Goal: Check status: Check status

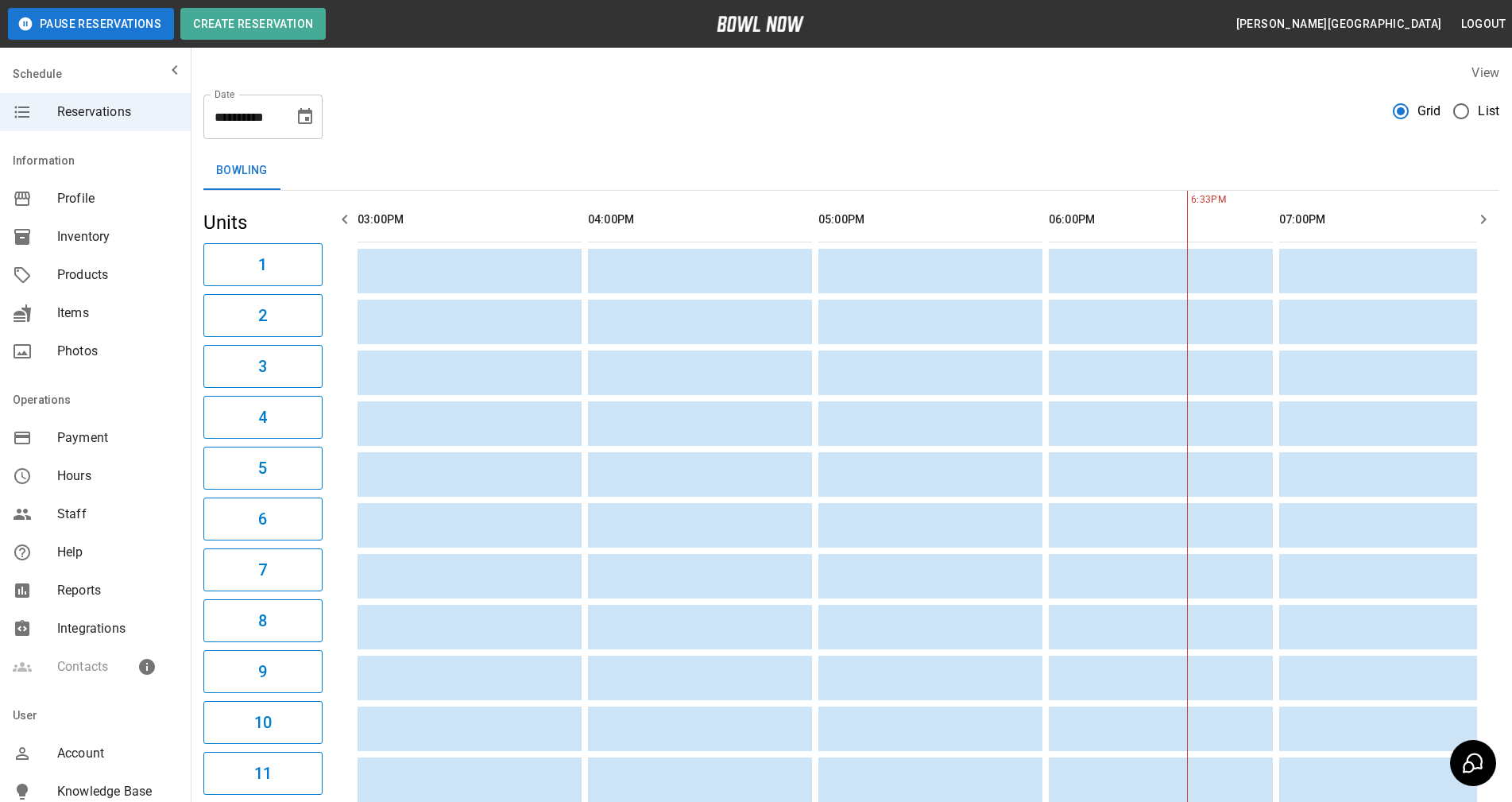
scroll to position [0, 691]
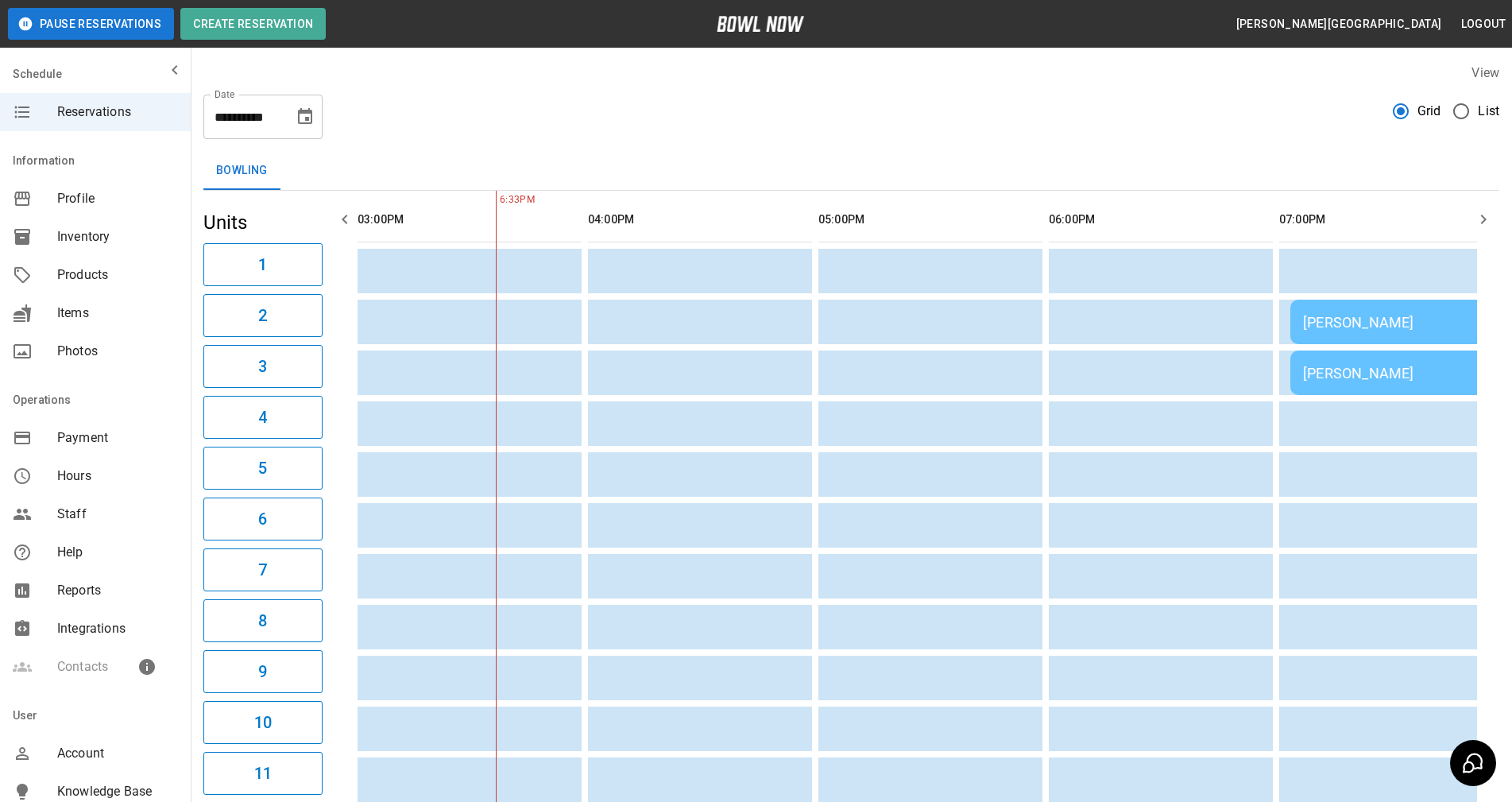
click at [1368, 314] on div "[PERSON_NAME]" at bounding box center [1402, 322] width 200 height 17
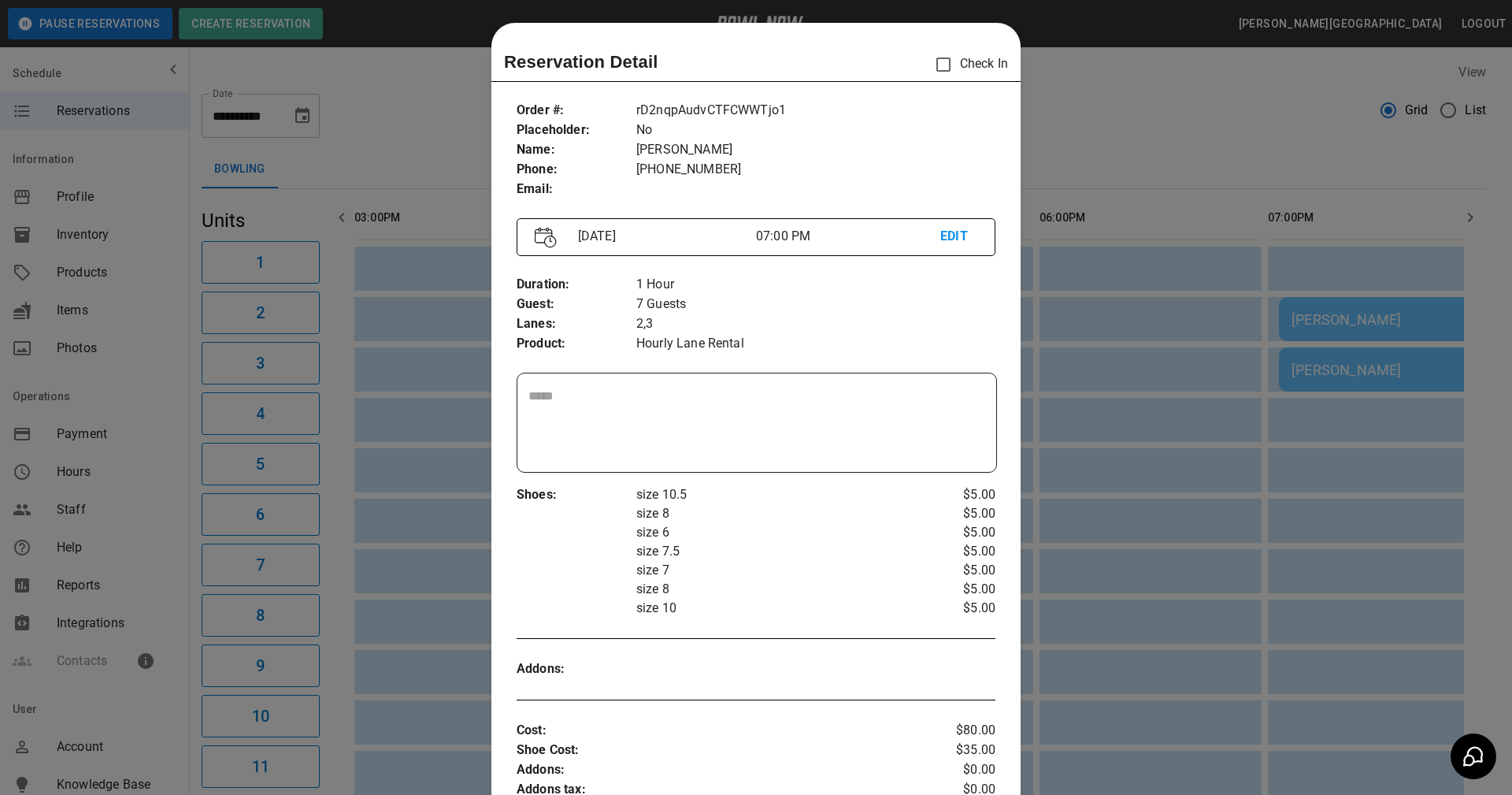
scroll to position [0, 0]
click at [1233, 125] on div at bounding box center [756, 397] width 1512 height 795
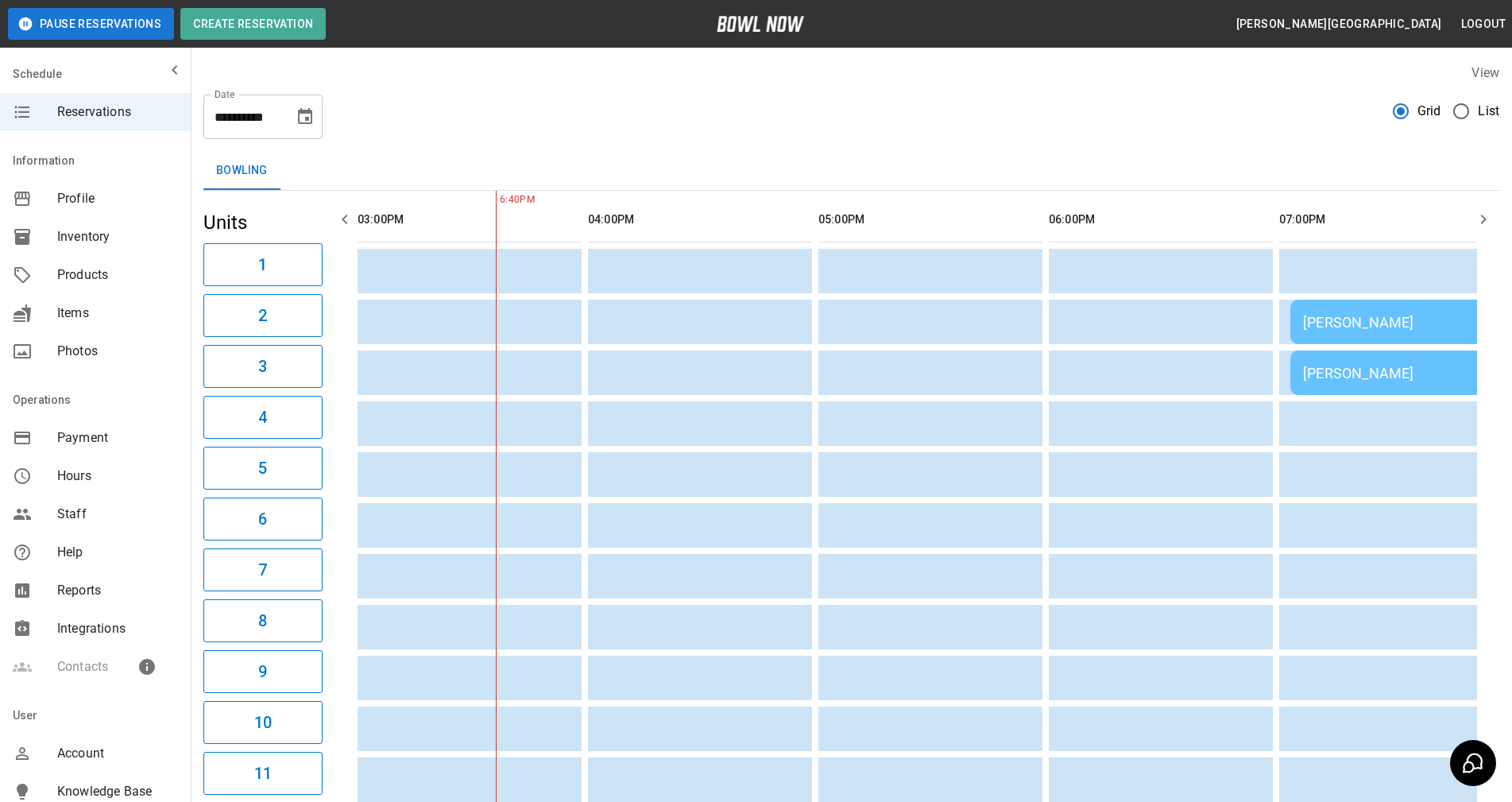
click at [1372, 371] on div "[PERSON_NAME]" at bounding box center [1402, 373] width 200 height 17
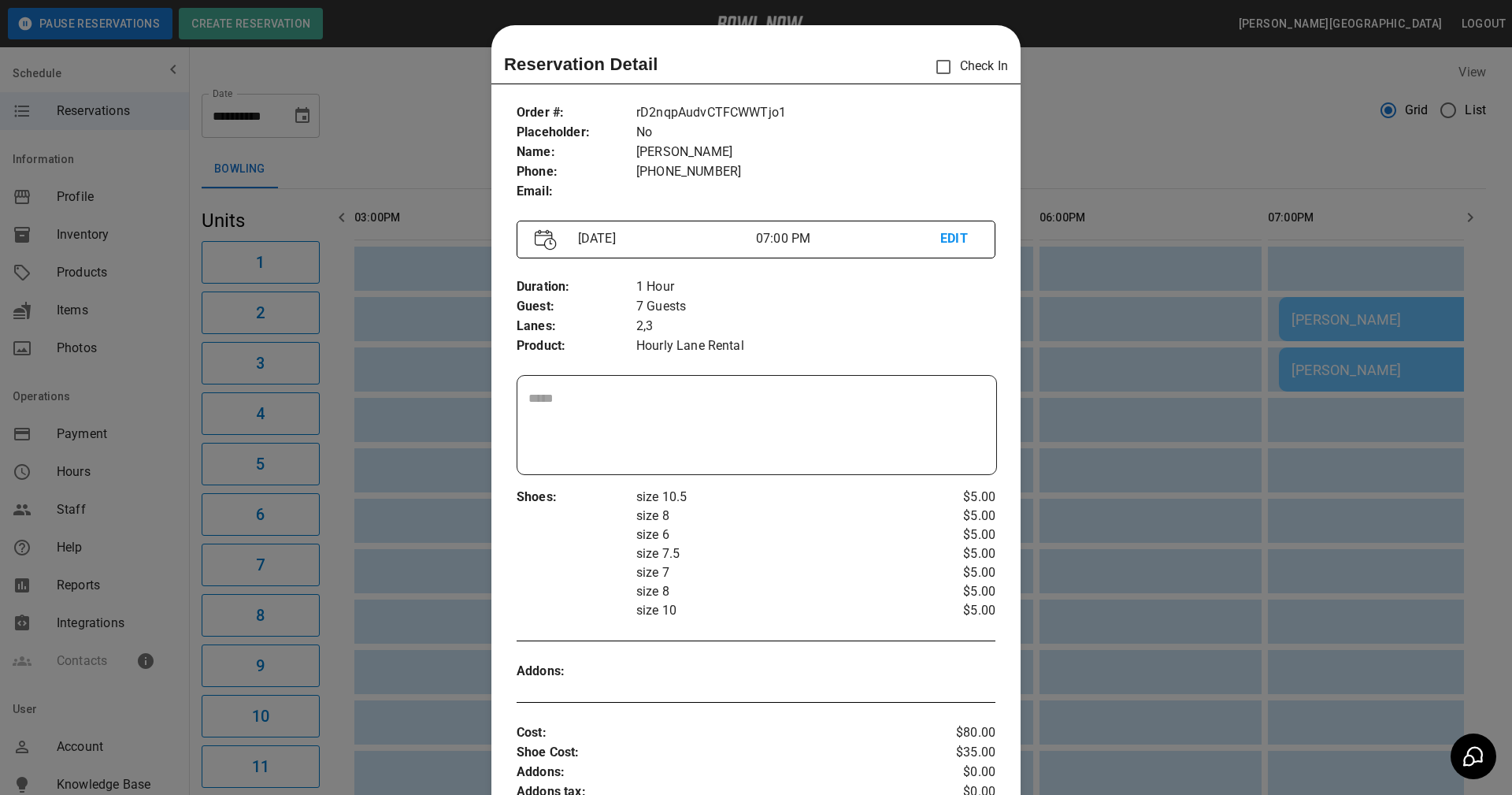
click at [1148, 102] on div at bounding box center [756, 397] width 1512 height 795
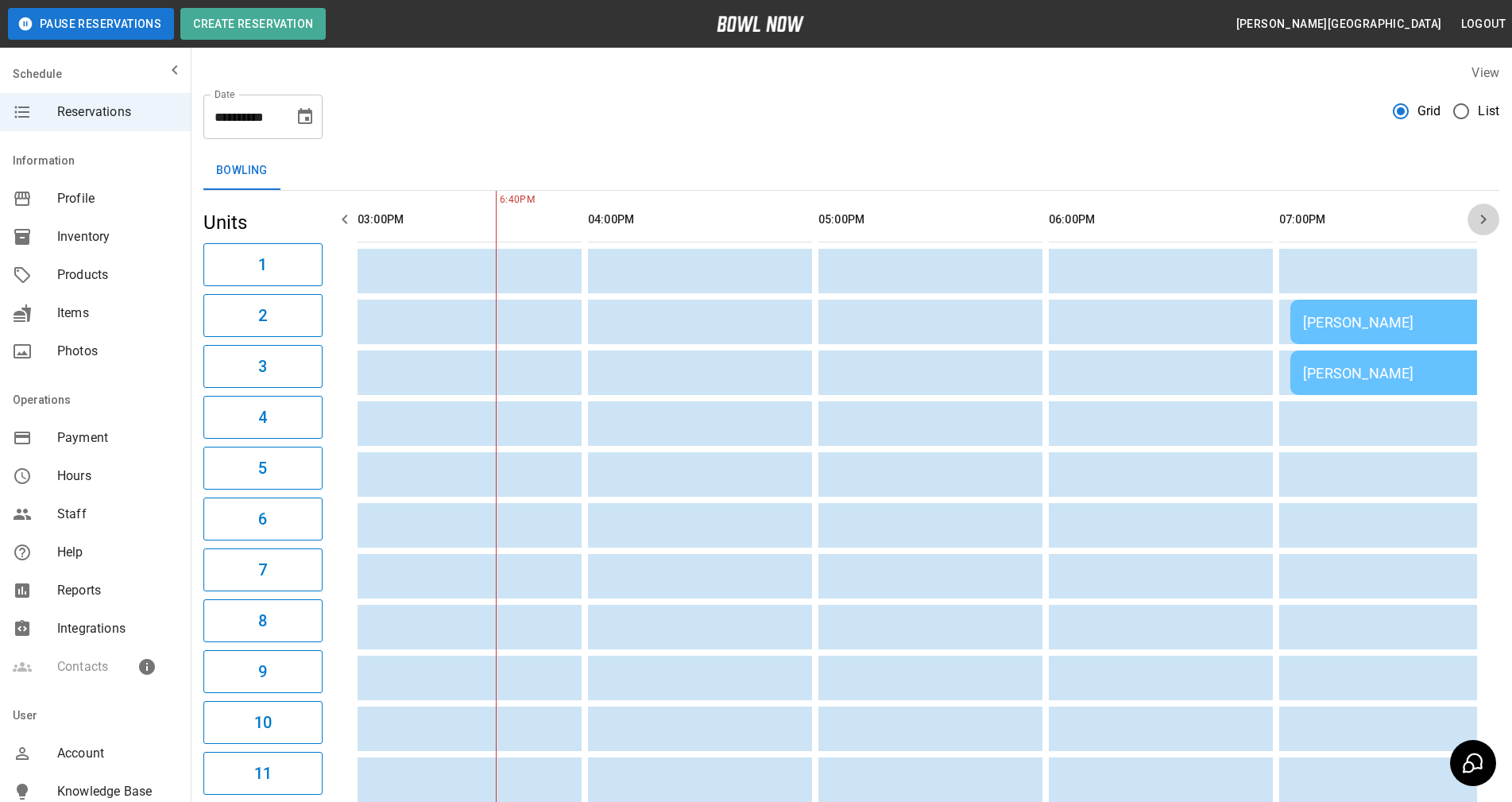
click at [1484, 218] on icon "button" at bounding box center [1484, 219] width 6 height 9
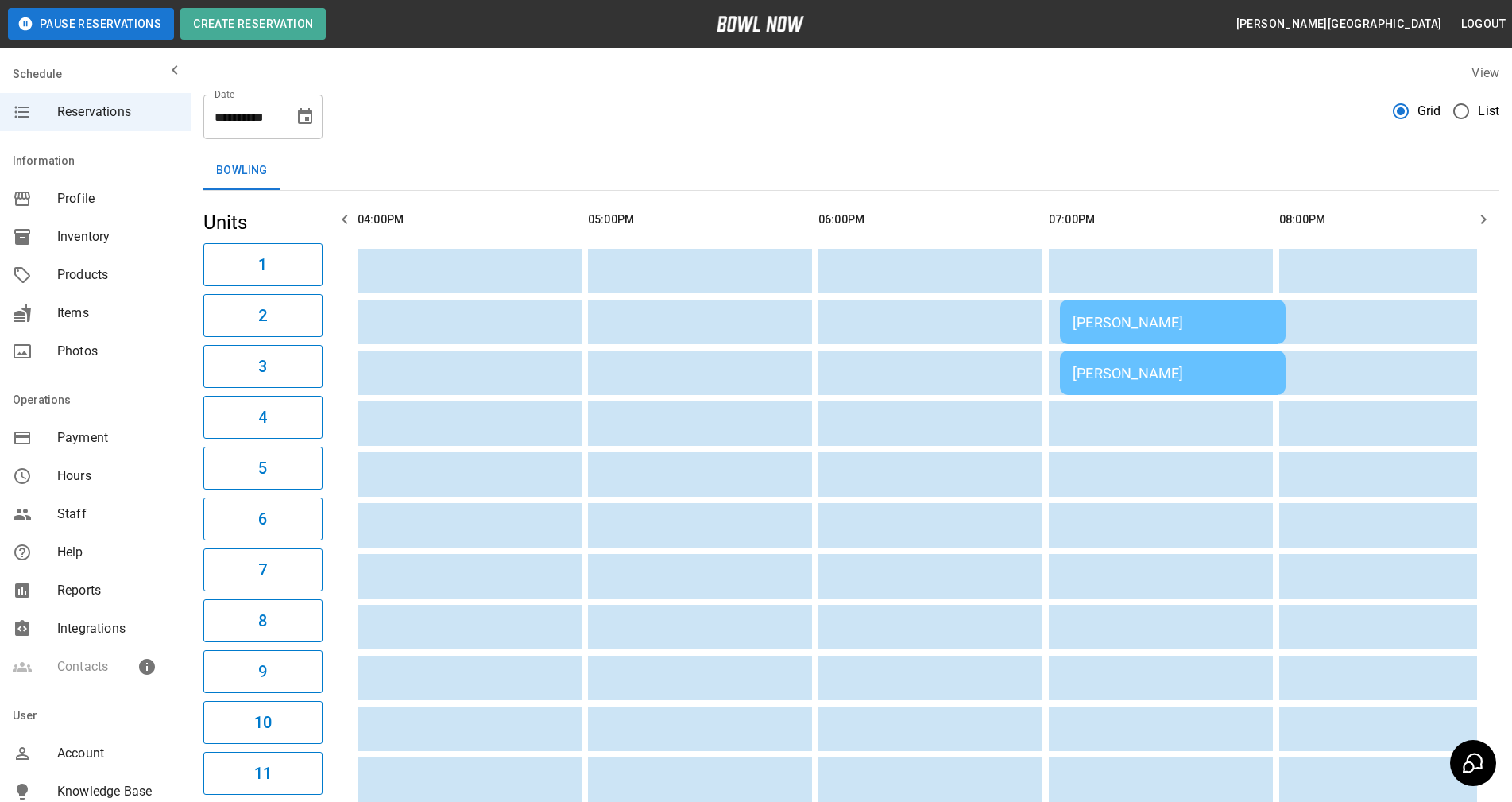
click at [1484, 218] on icon "button" at bounding box center [1484, 219] width 6 height 9
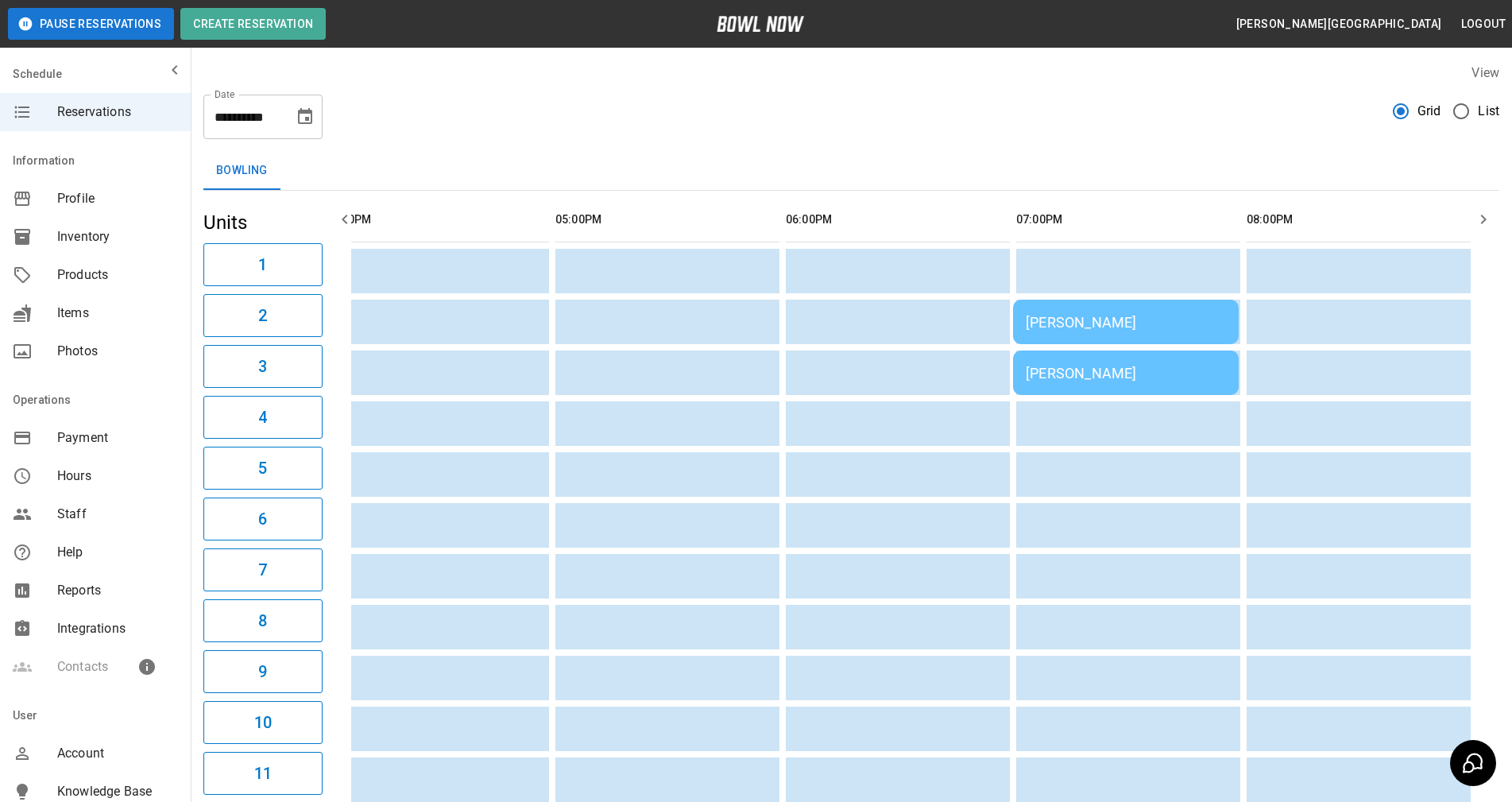
click at [1484, 218] on icon "button" at bounding box center [1484, 219] width 6 height 9
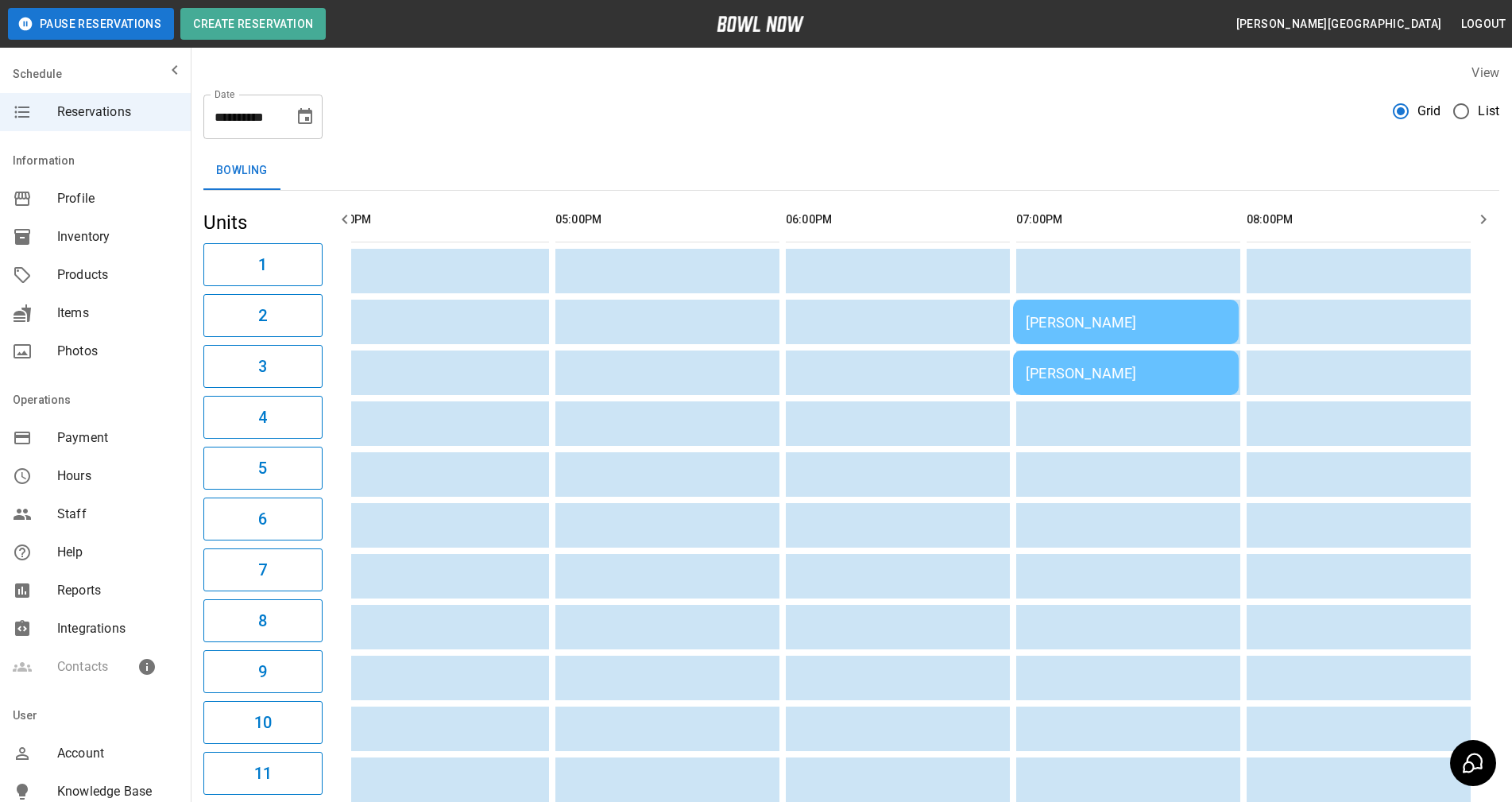
click at [1482, 220] on icon "button" at bounding box center [1483, 219] width 19 height 19
click at [341, 218] on icon "button" at bounding box center [345, 219] width 19 height 19
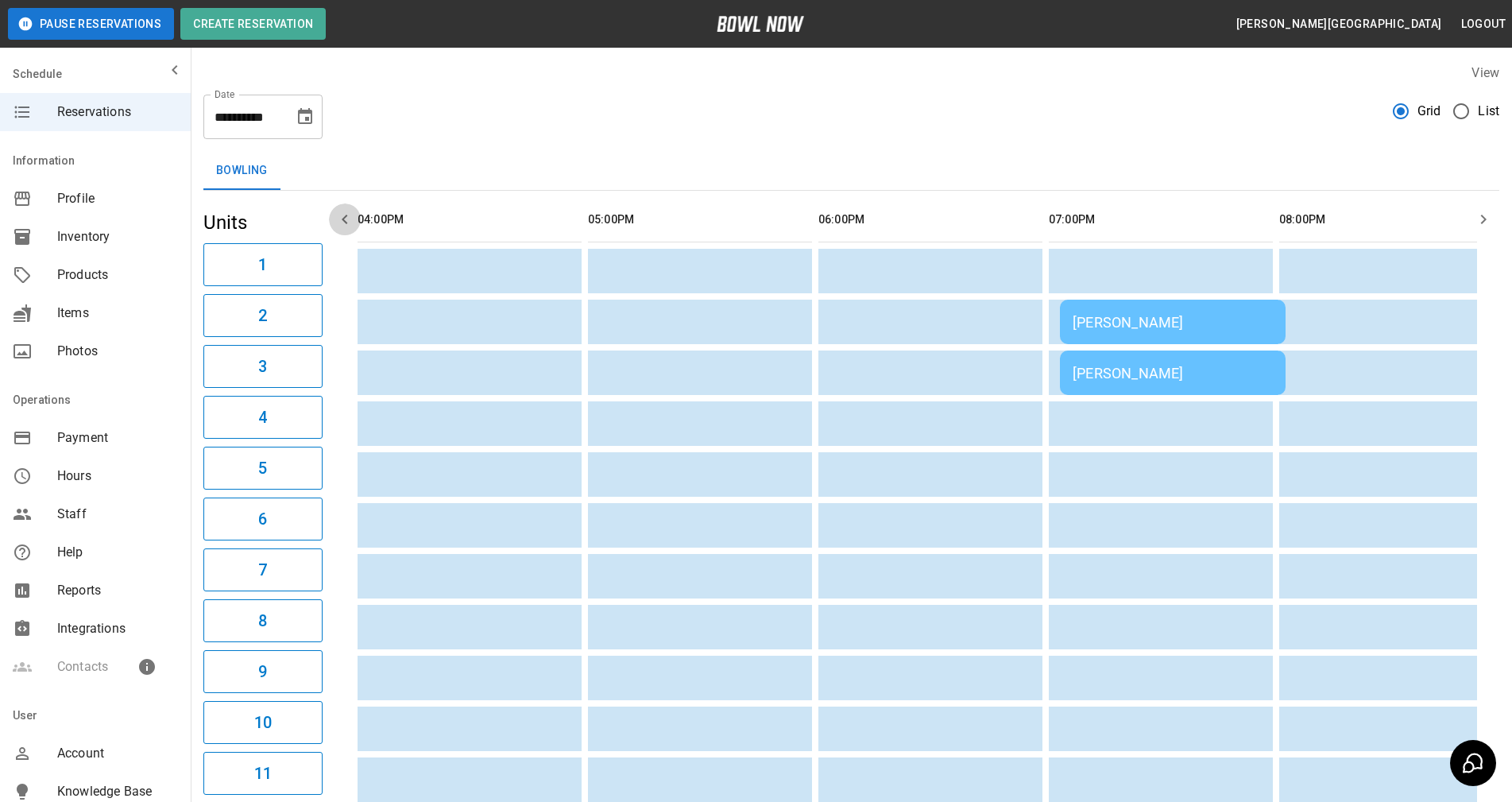
click at [341, 218] on icon "button" at bounding box center [345, 219] width 19 height 19
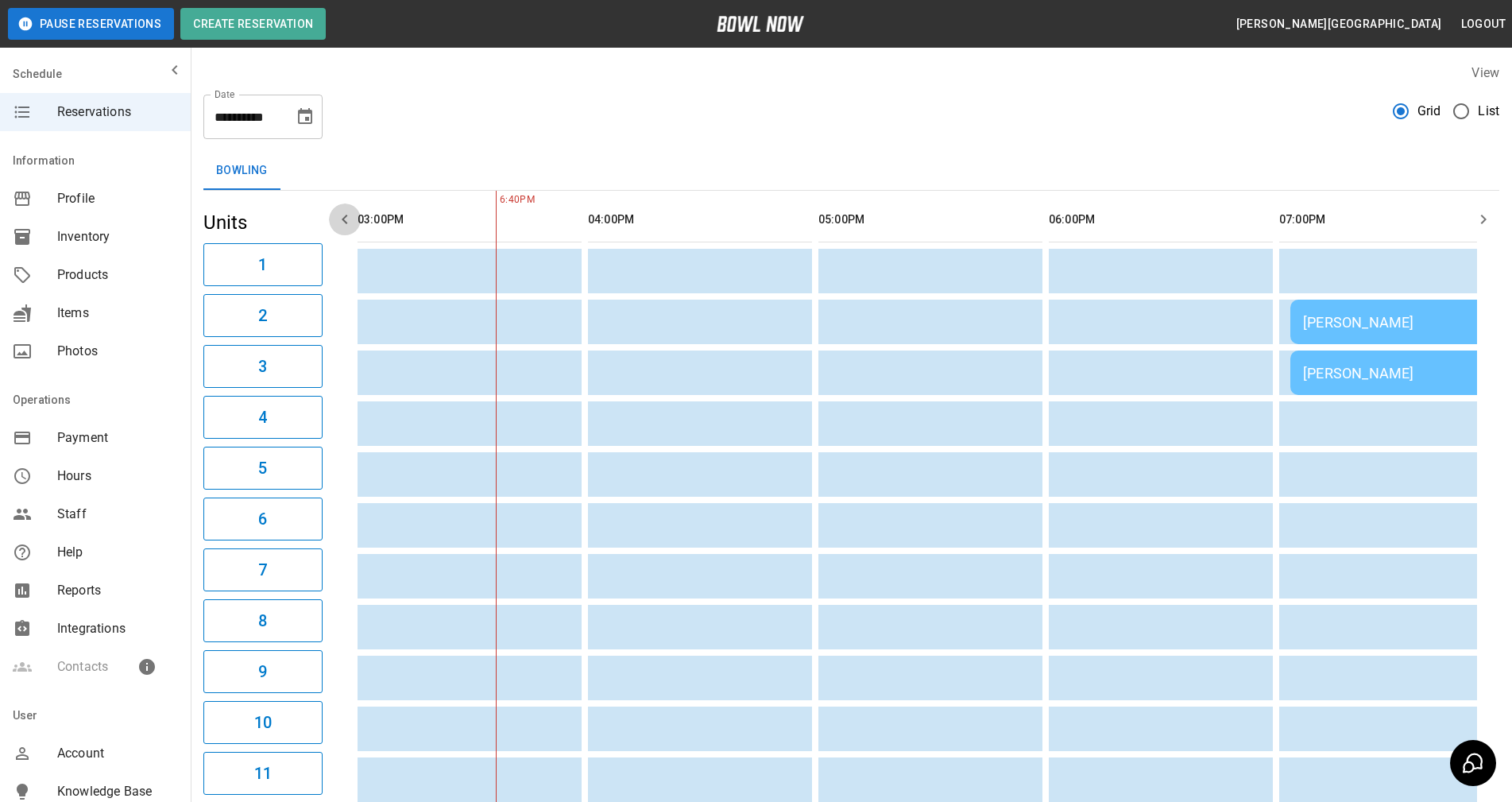
scroll to position [0, 691]
click at [1482, 227] on icon "button" at bounding box center [1483, 219] width 19 height 19
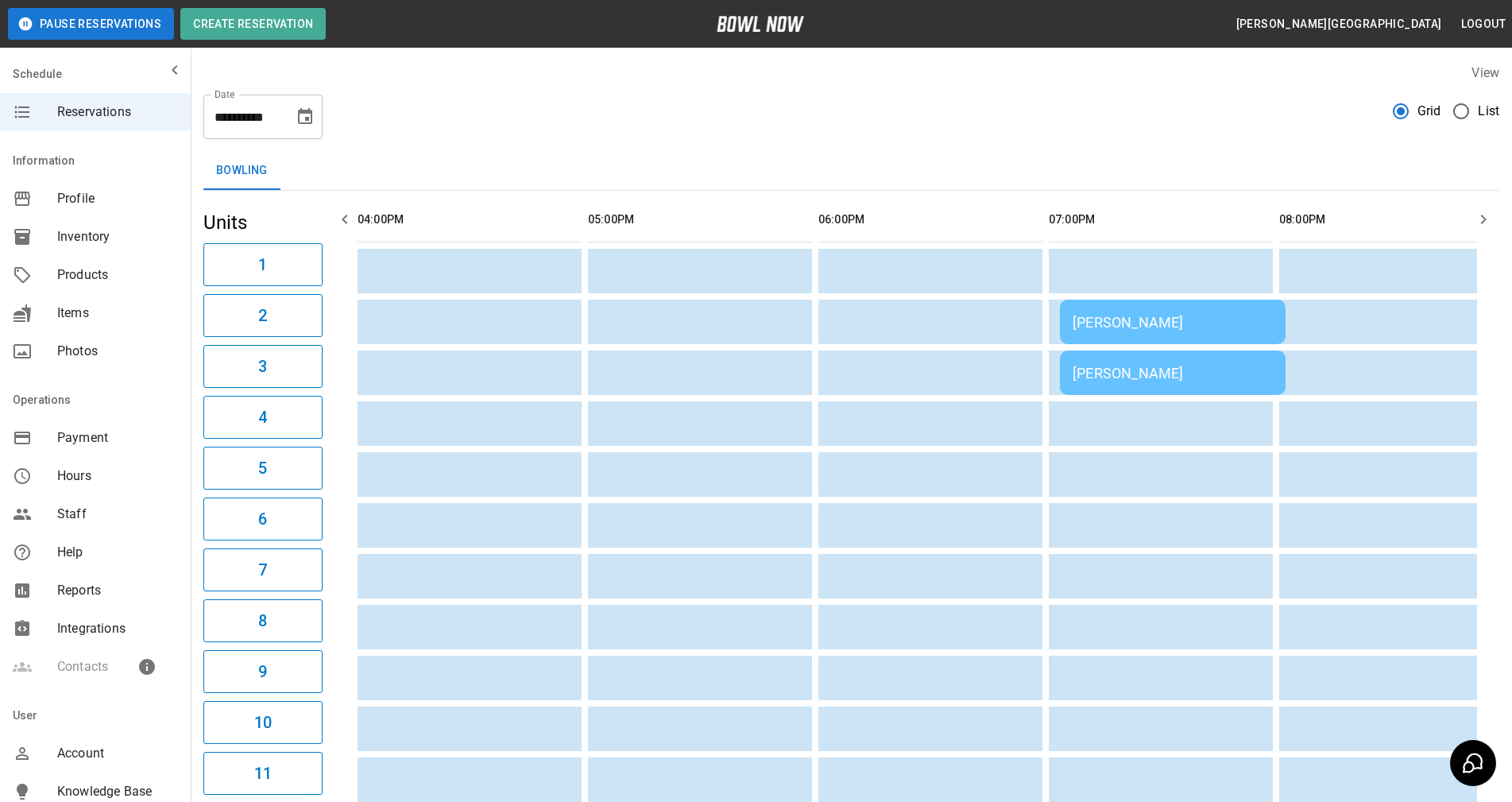
scroll to position [0, 922]
click at [1482, 227] on icon "button" at bounding box center [1483, 219] width 19 height 19
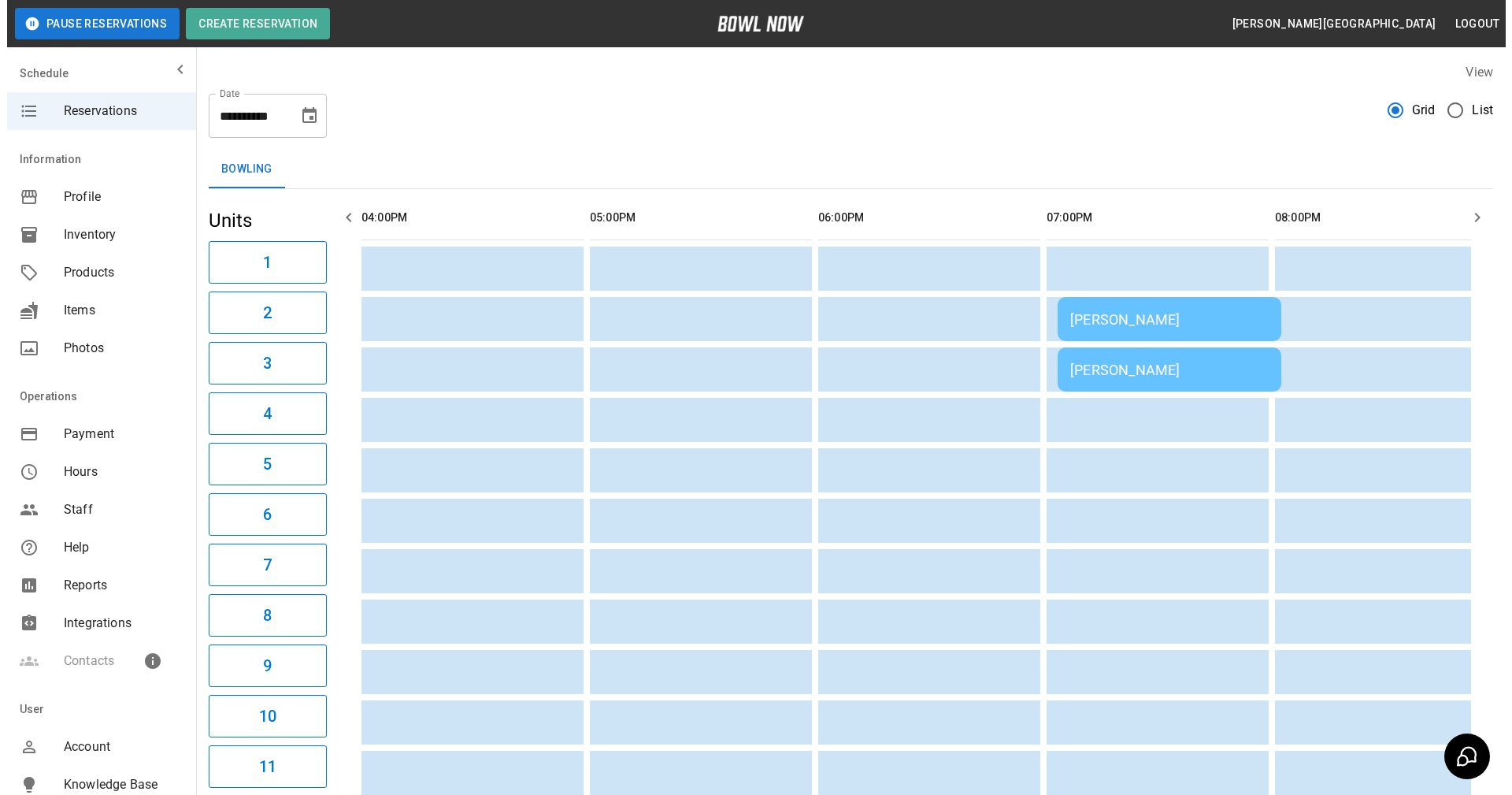
scroll to position [0, 932]
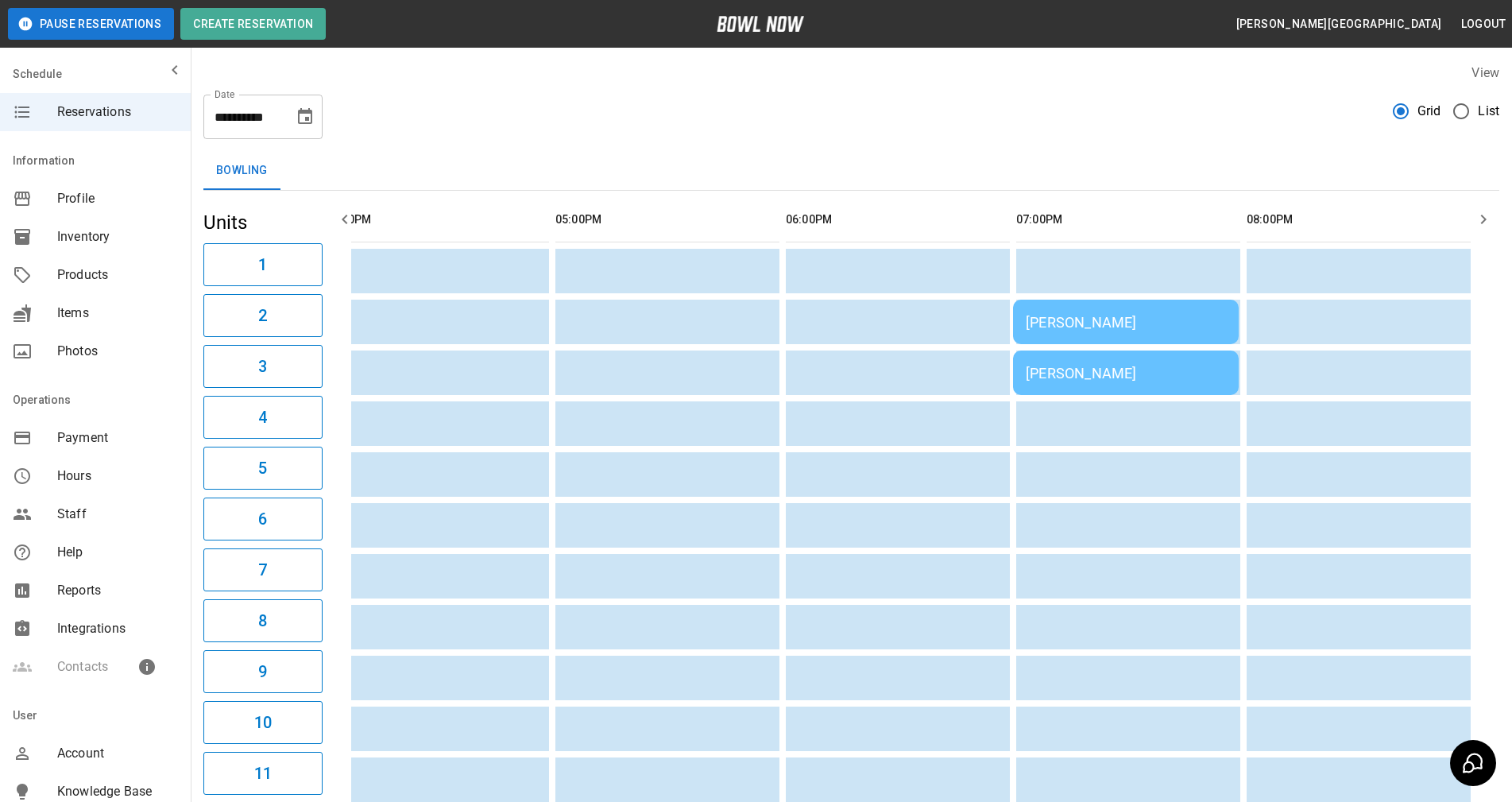
click at [1482, 227] on icon "button" at bounding box center [1483, 219] width 19 height 19
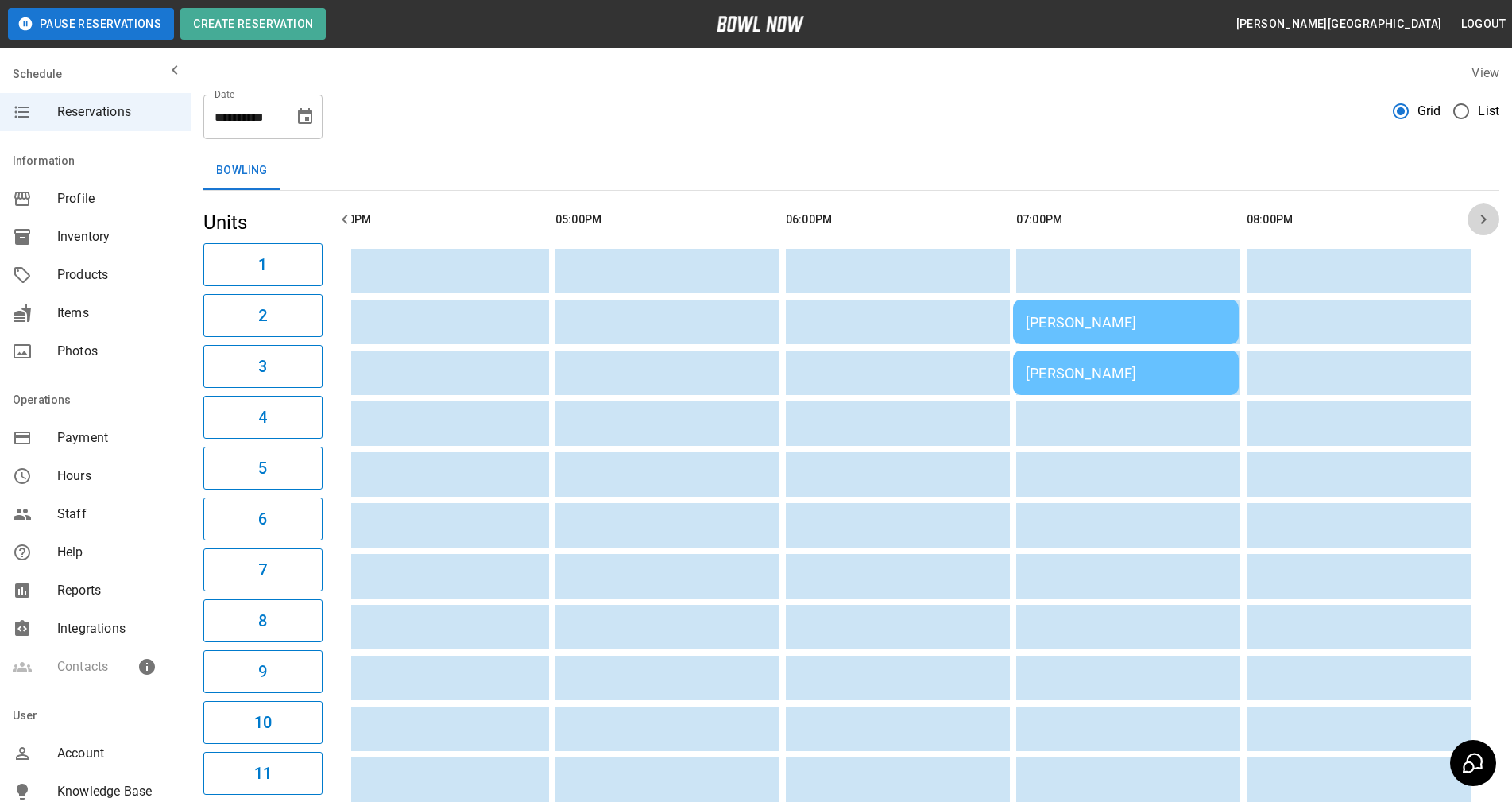
click at [1482, 227] on icon "button" at bounding box center [1483, 219] width 19 height 19
click at [1483, 225] on icon "button" at bounding box center [1483, 219] width 19 height 19
click at [1139, 315] on div "[PERSON_NAME]" at bounding box center [1125, 322] width 200 height 17
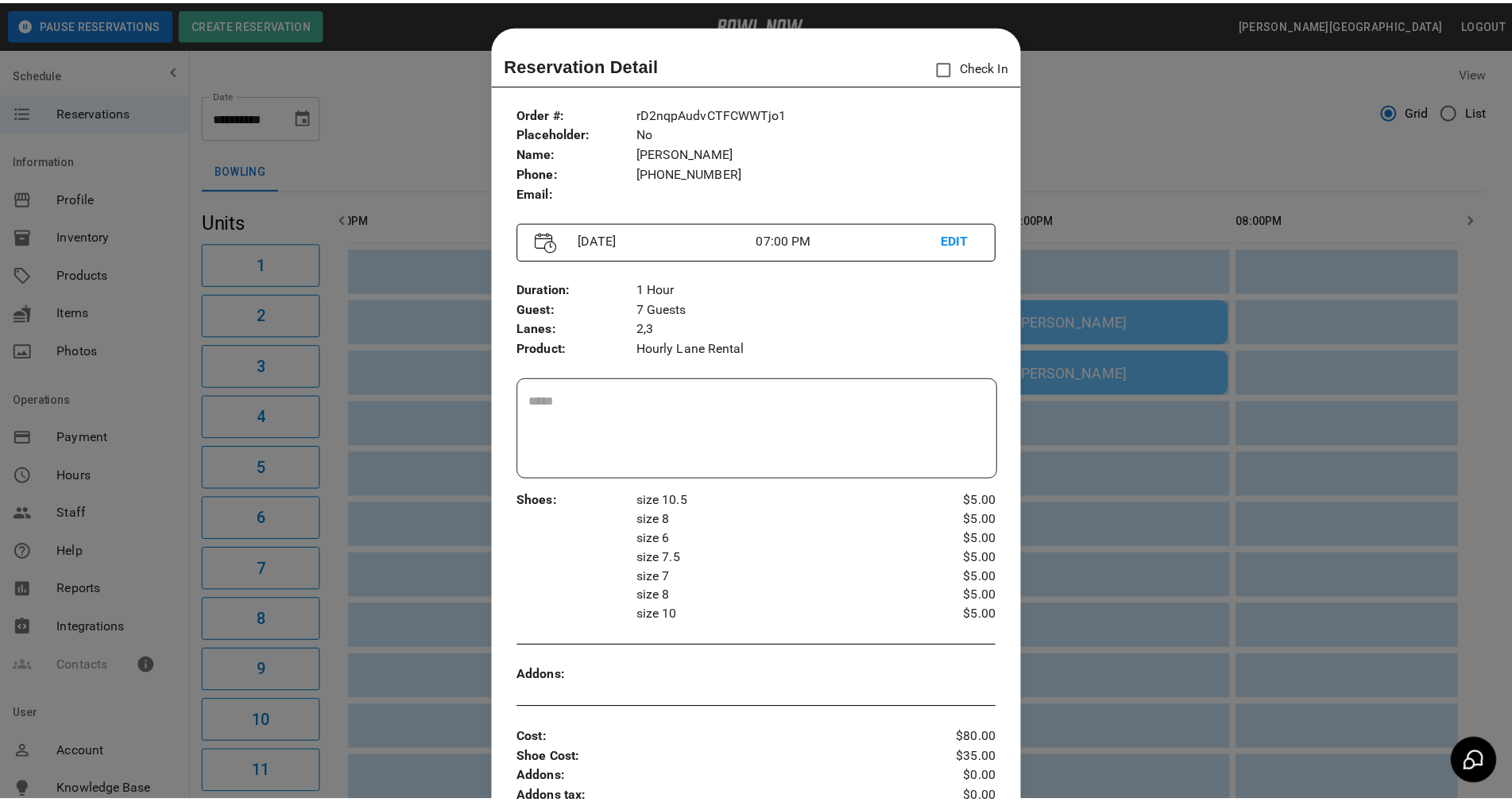
scroll to position [25, 0]
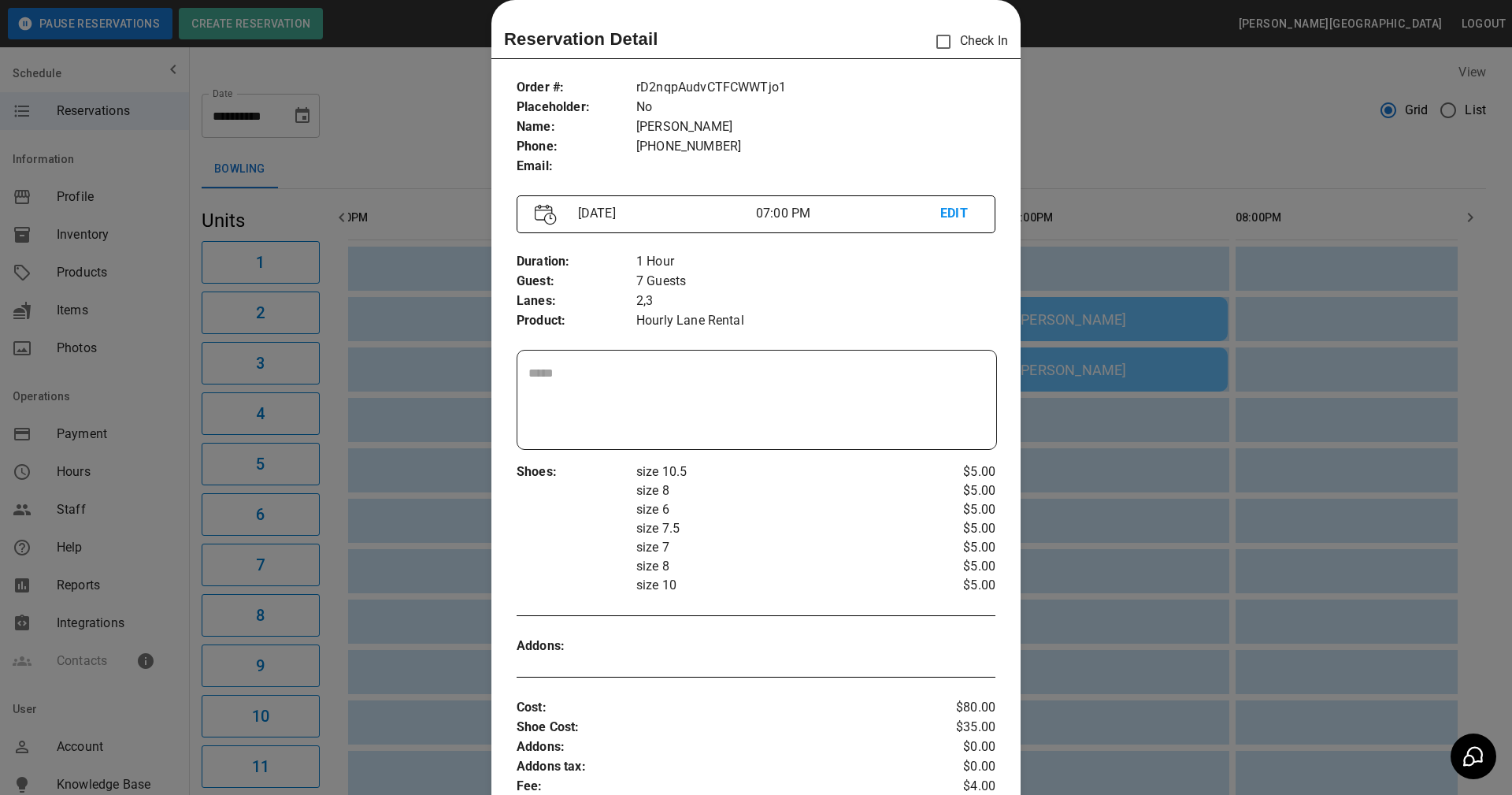
click at [1112, 352] on div at bounding box center [756, 397] width 1512 height 795
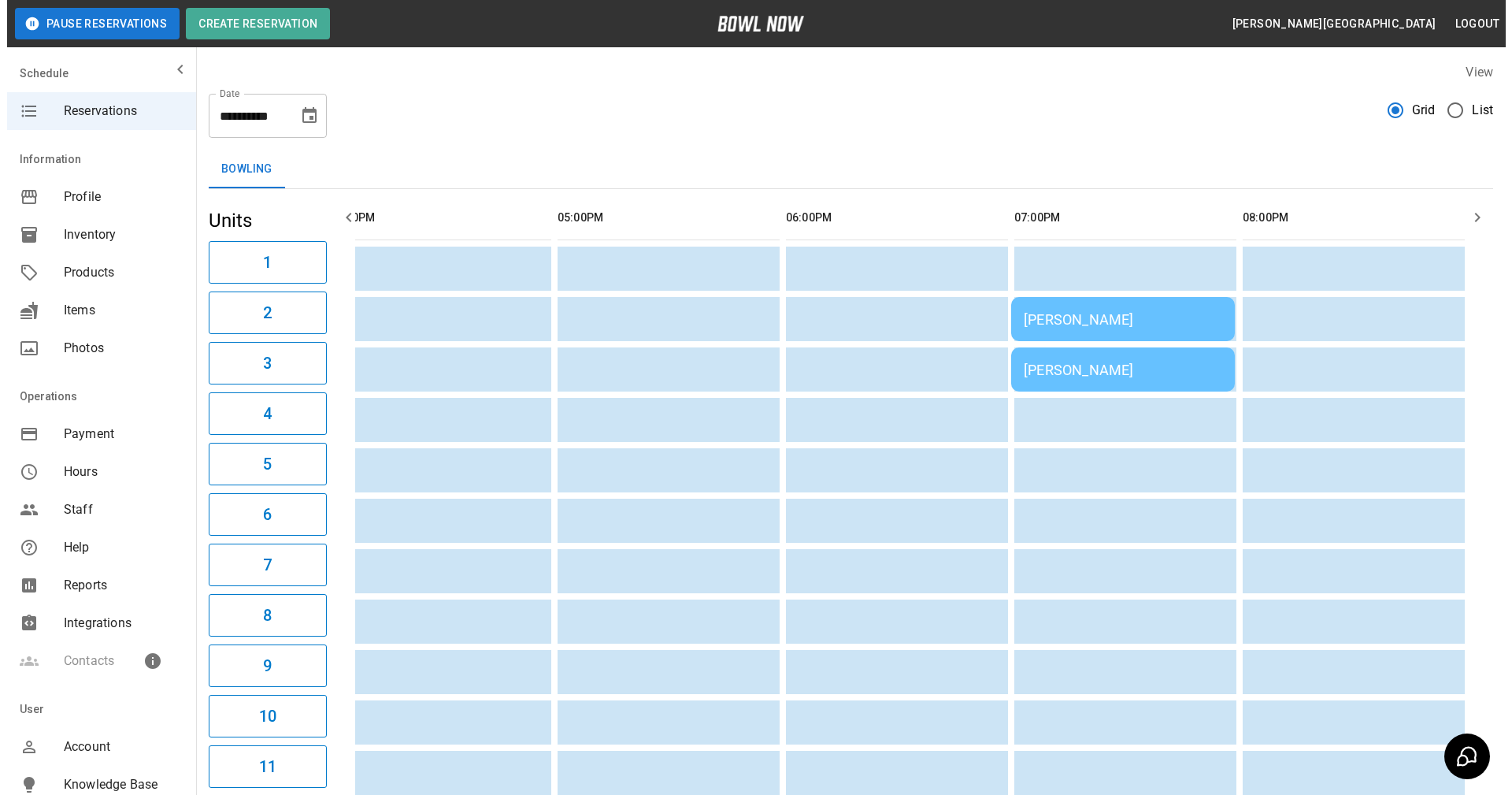
scroll to position [0, 947]
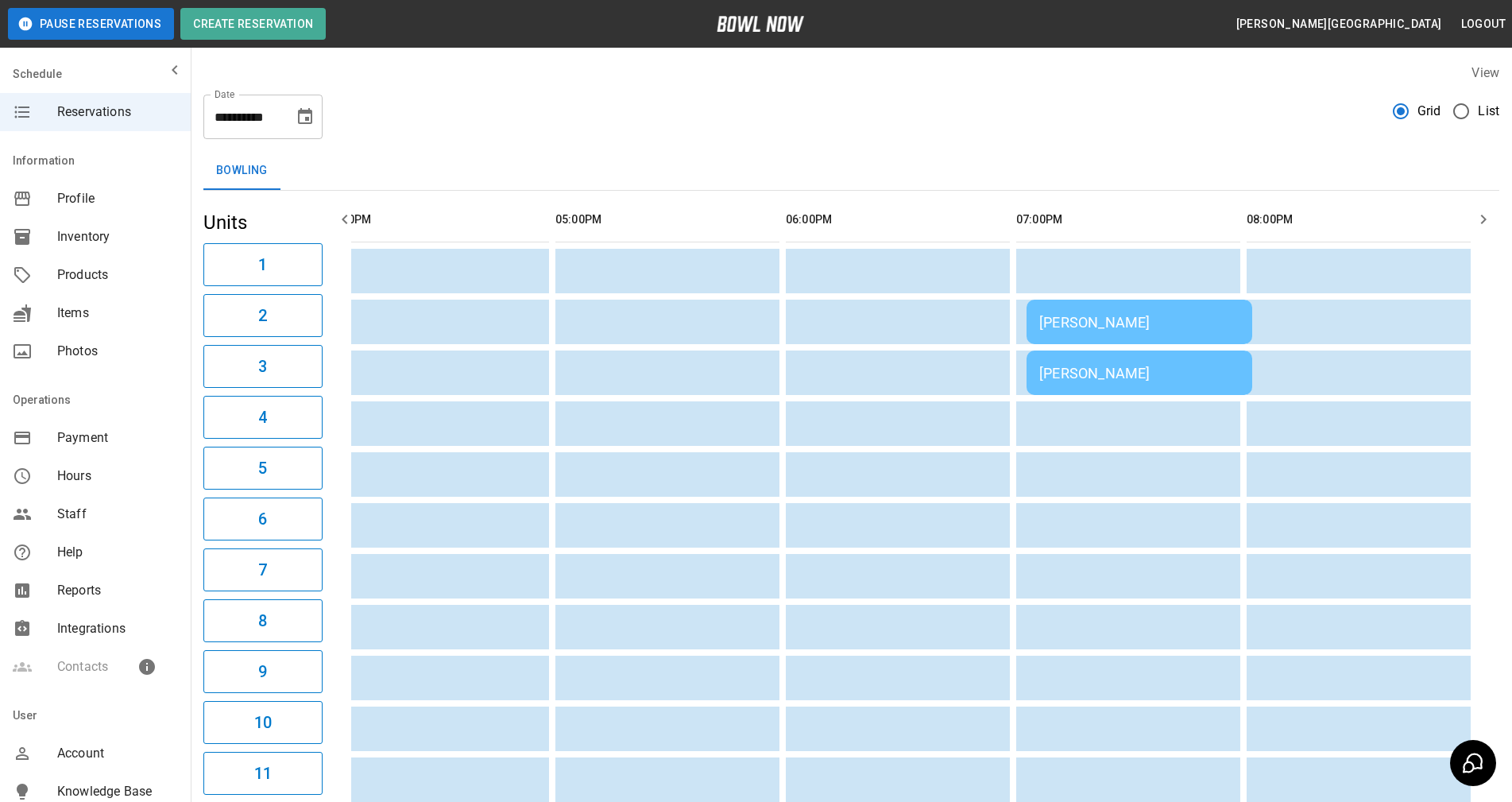
click at [1113, 323] on div "[PERSON_NAME]" at bounding box center [1139, 322] width 200 height 17
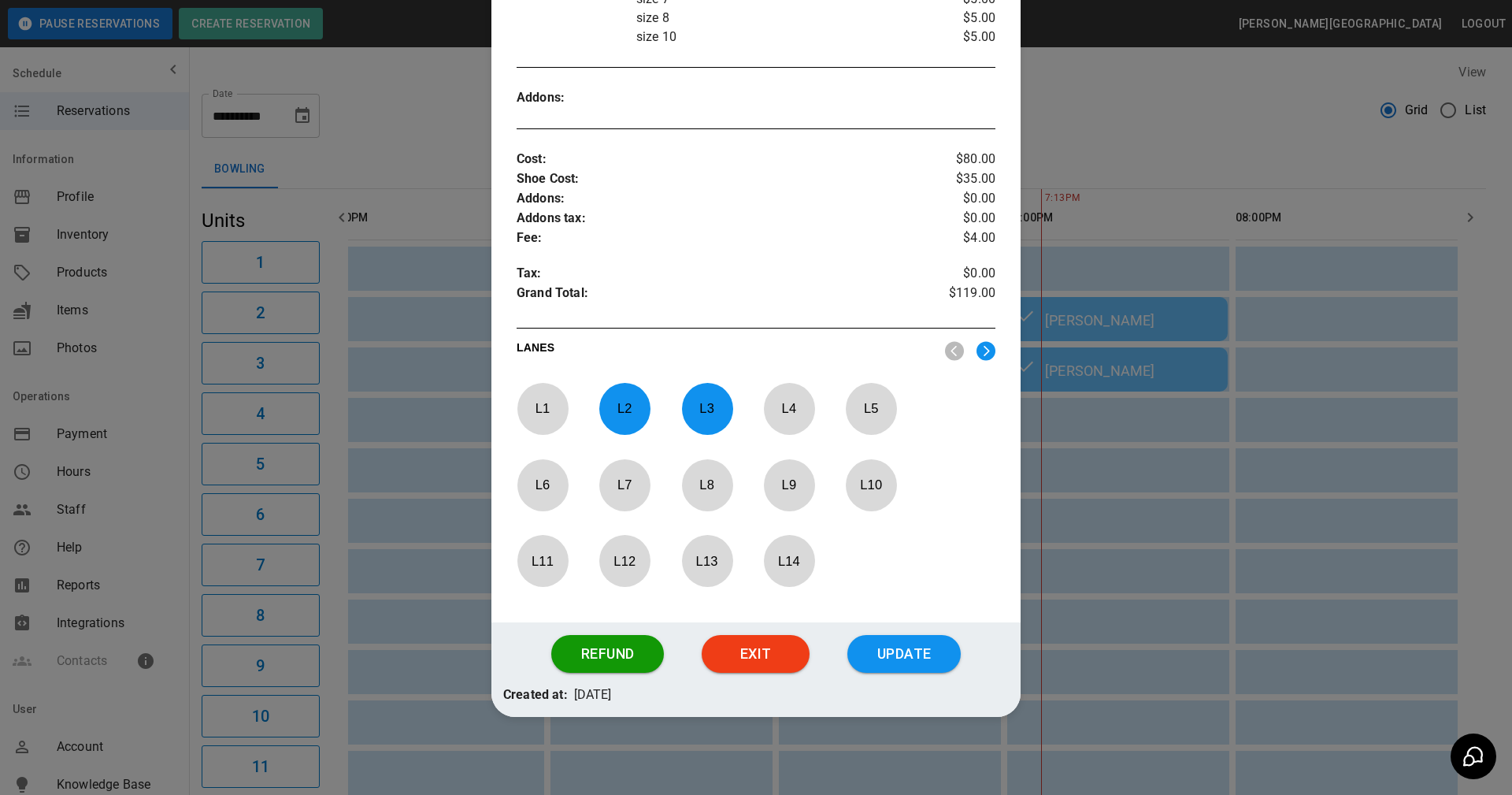
scroll to position [22, 0]
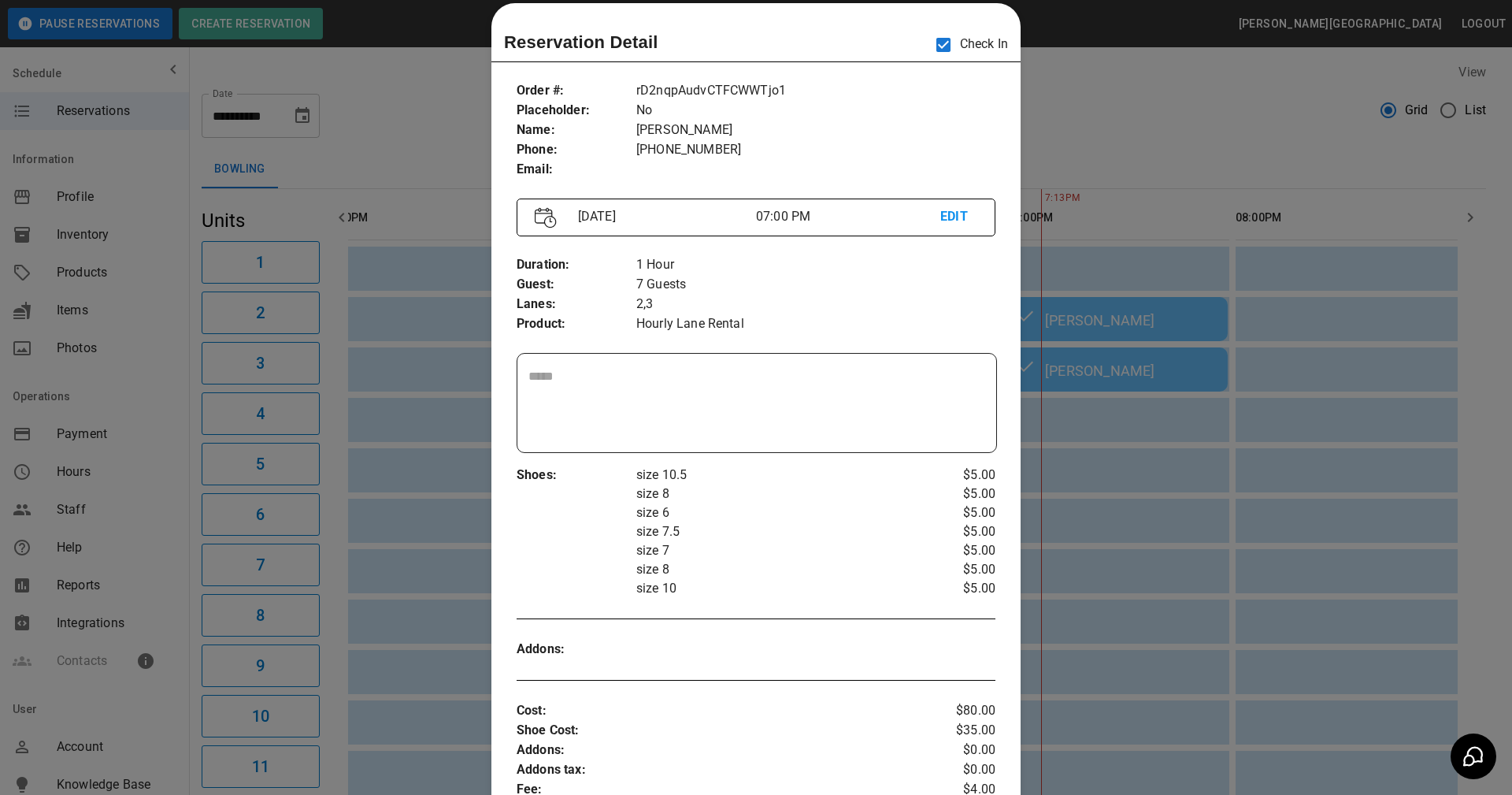
click at [937, 135] on p "[PERSON_NAME]" at bounding box center [815, 130] width 359 height 20
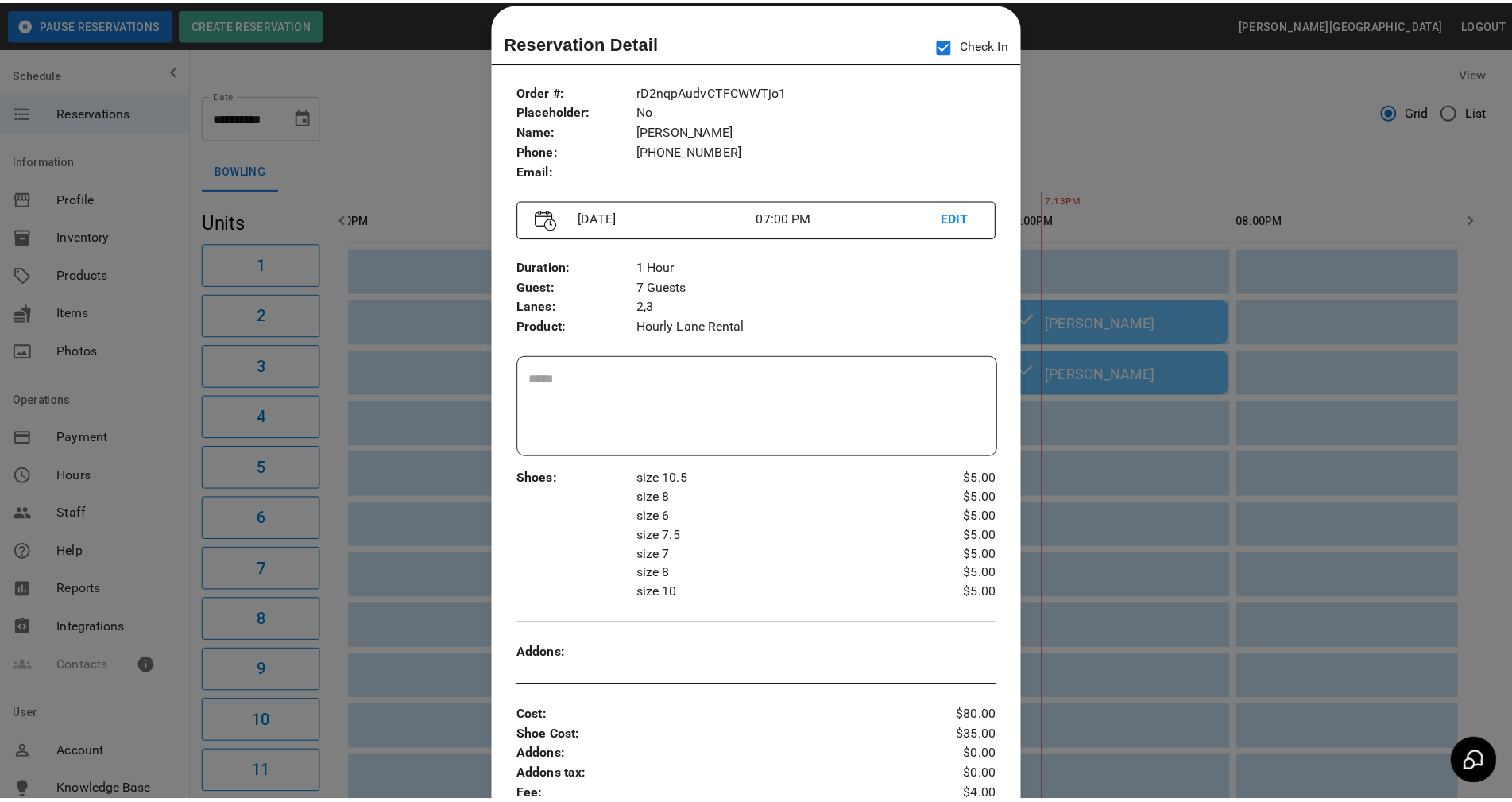
scroll to position [25, 0]
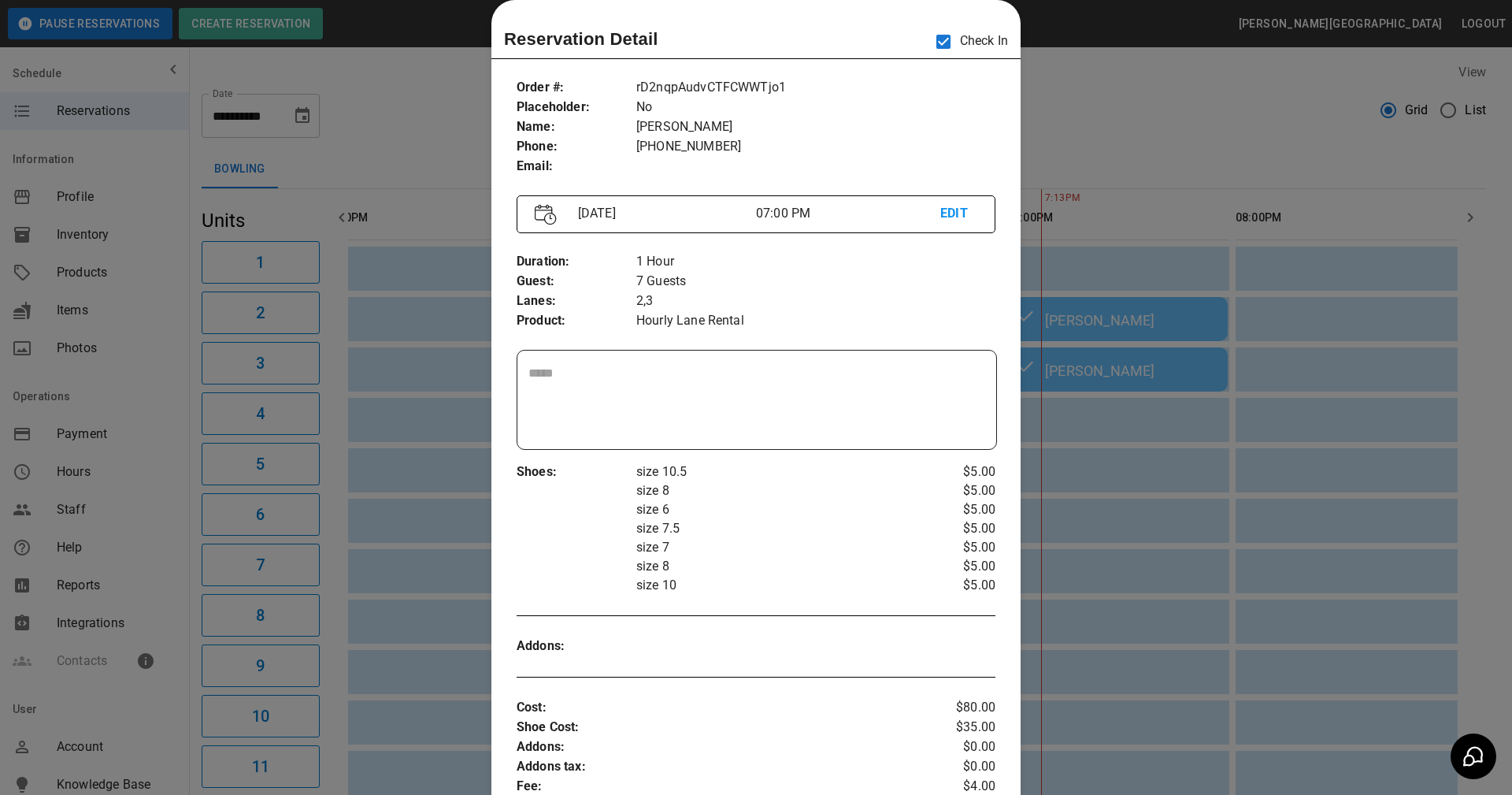
drag, startPoint x: 1087, startPoint y: 109, endPoint x: 1083, endPoint y: 132, distance: 23.3
click at [1083, 114] on div at bounding box center [756, 397] width 1512 height 795
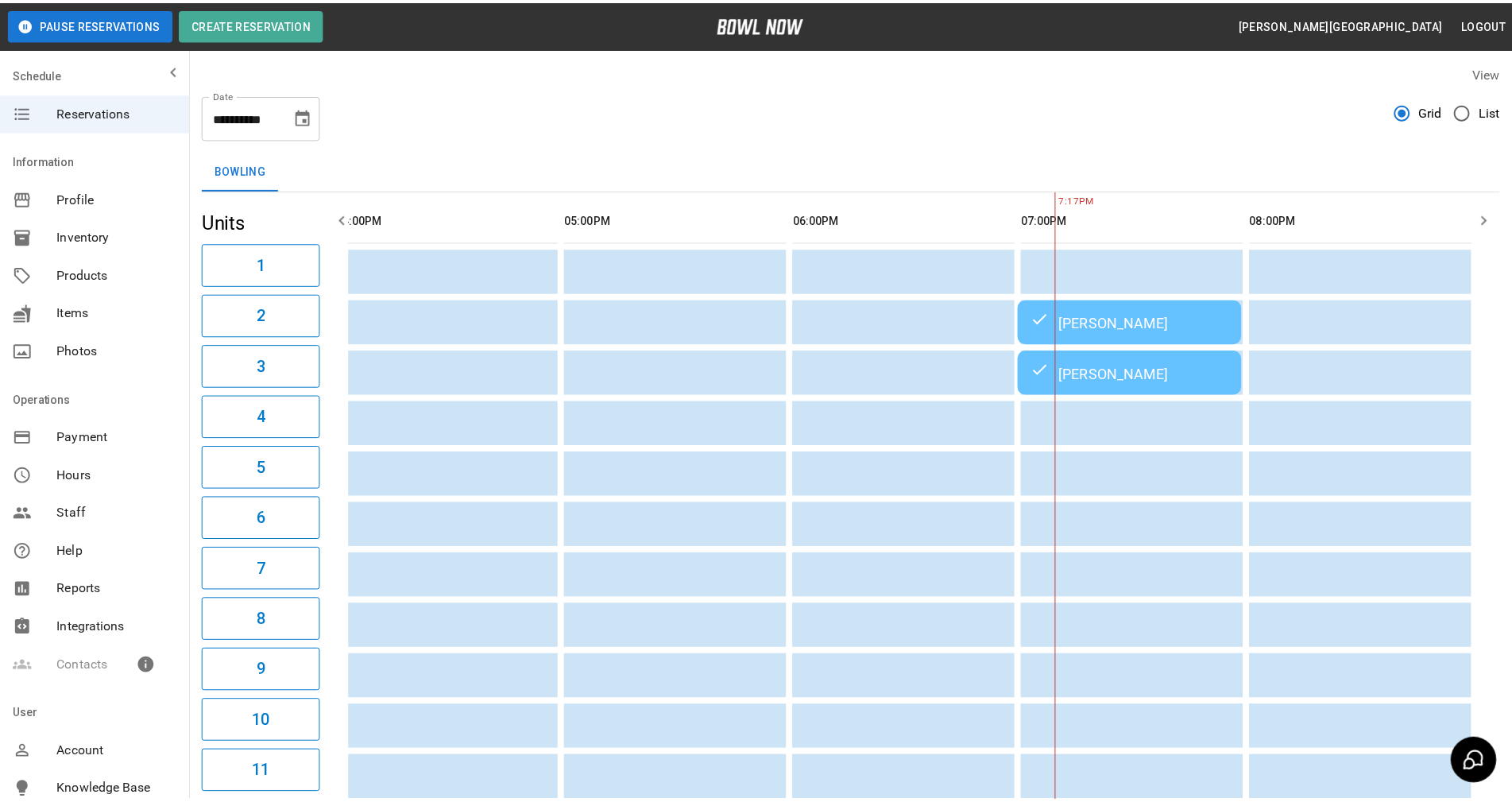
scroll to position [0, 955]
